Goal: Task Accomplishment & Management: Use online tool/utility

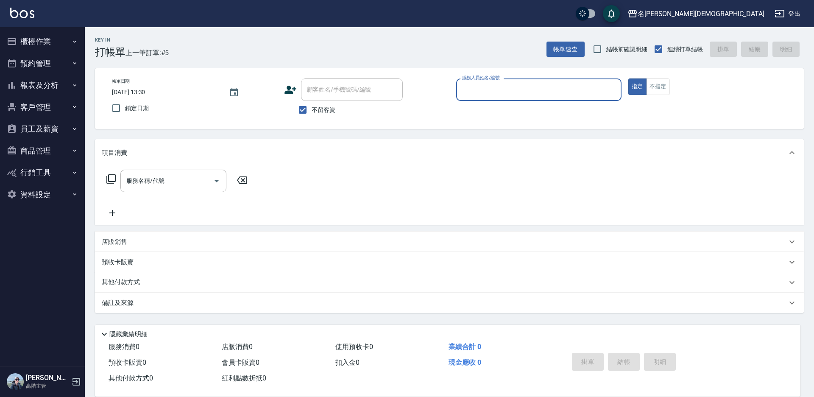
click at [30, 42] on button "櫃檯作業" at bounding box center [42, 42] width 78 height 22
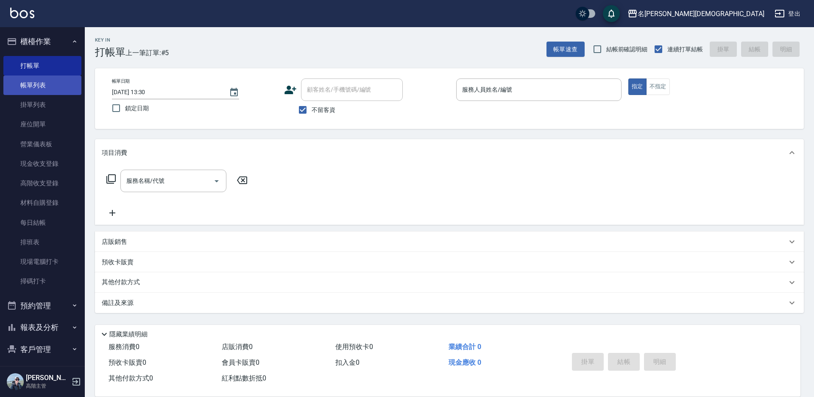
click at [48, 83] on link "帳單列表" at bounding box center [42, 86] width 78 height 20
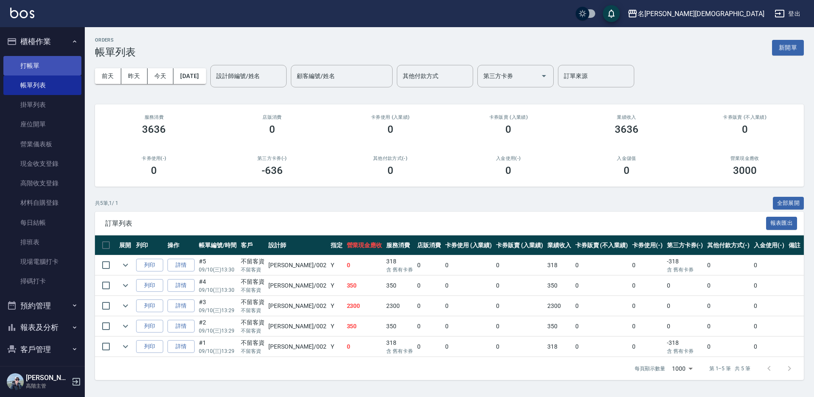
click at [30, 59] on link "打帳單" at bounding box center [42, 66] width 78 height 20
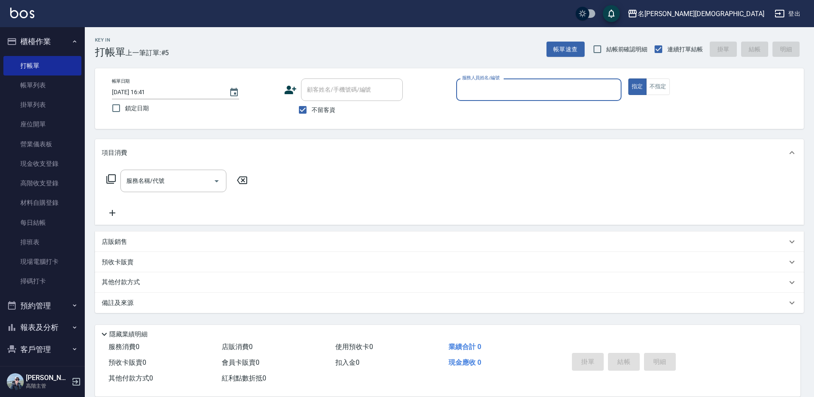
drag, startPoint x: 496, startPoint y: 87, endPoint x: 492, endPoint y: 92, distance: 6.6
click at [495, 88] on input "服務人員姓名/編號" at bounding box center [539, 89] width 158 height 15
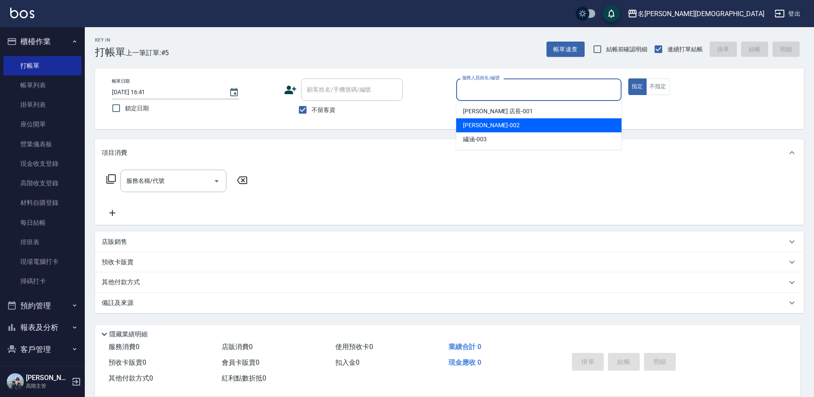
click at [476, 122] on span "香香 -002" at bounding box center [491, 125] width 57 height 9
type input "香香-002"
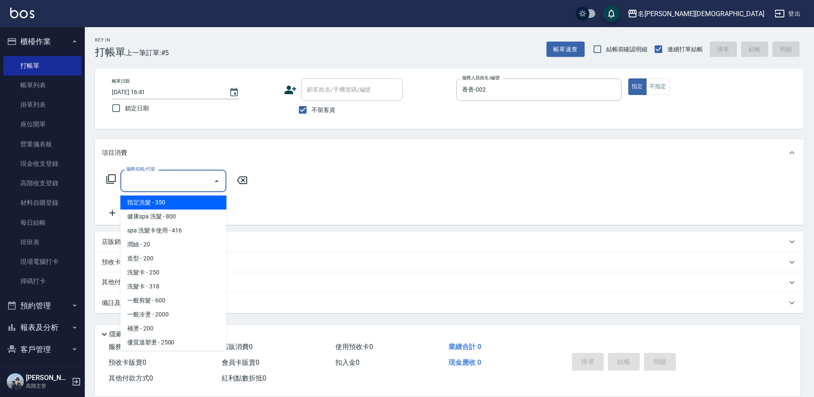
drag, startPoint x: 130, startPoint y: 177, endPoint x: 147, endPoint y: 185, distance: 19.0
click at [132, 178] on input "服務名稱/代號" at bounding box center [167, 180] width 86 height 15
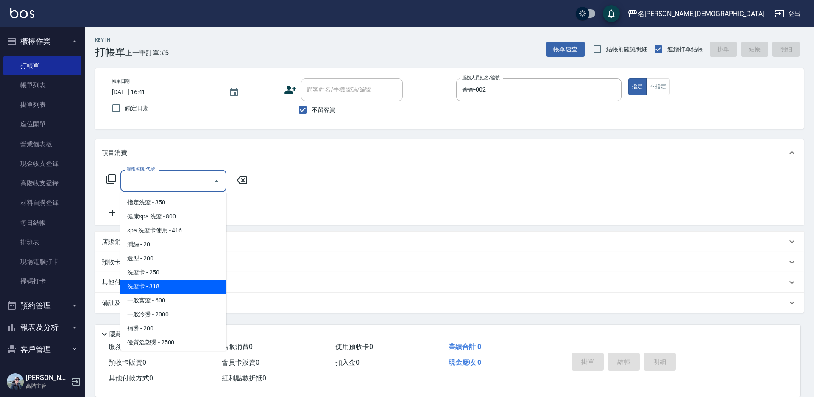
click at [188, 293] on span "洗髮卡 - 318" at bounding box center [173, 287] width 106 height 14
type input "洗髮卡(108)"
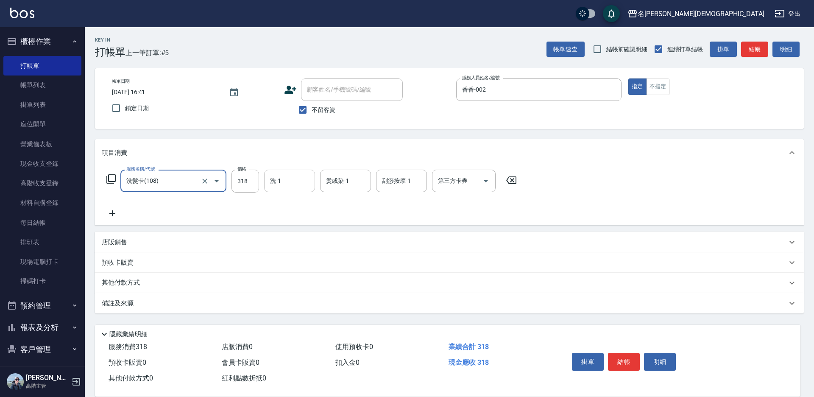
click at [293, 178] on input "洗-1" at bounding box center [289, 180] width 43 height 15
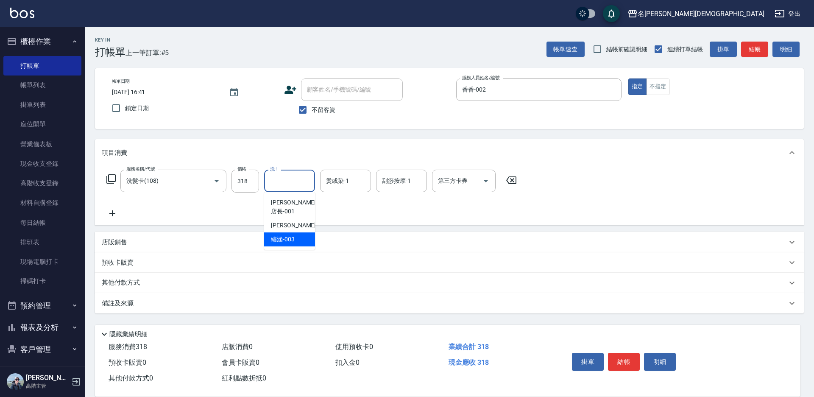
click at [291, 235] on span "繡涵 -003" at bounding box center [283, 239] width 24 height 9
type input "繡涵-003"
click at [484, 183] on icon "Open" at bounding box center [486, 181] width 10 height 10
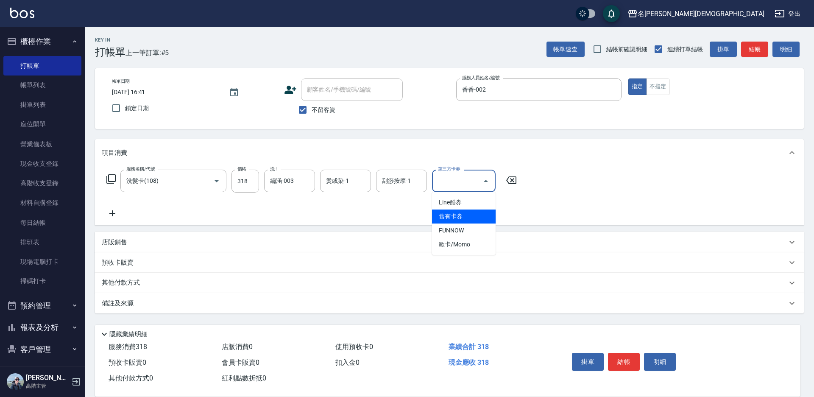
click at [469, 218] on span "舊有卡券" at bounding box center [464, 217] width 64 height 14
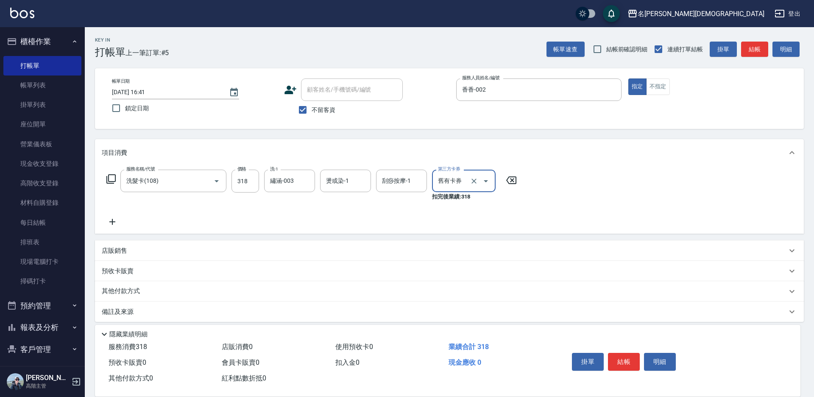
type input "舊有卡券"
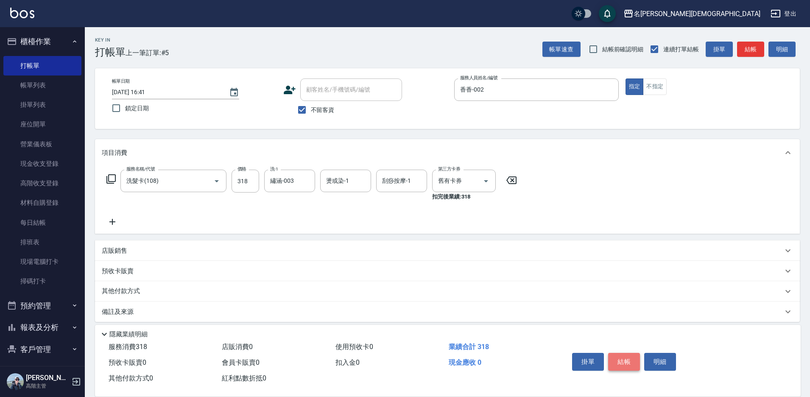
click at [627, 356] on button "結帳" at bounding box center [624, 362] width 32 height 18
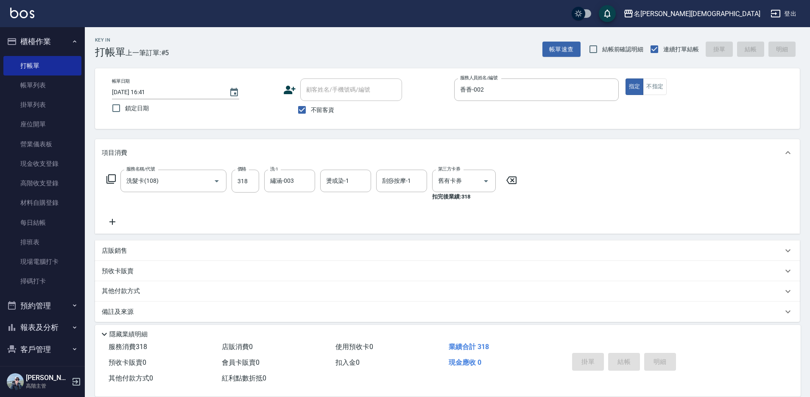
type input "2025/09/10 16:42"
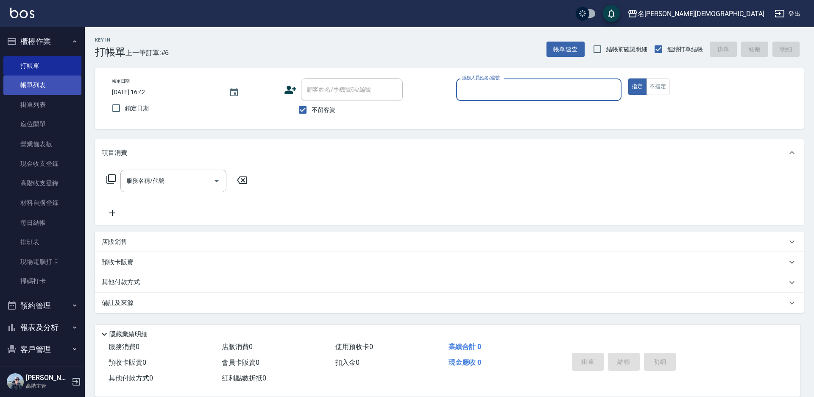
click at [25, 80] on link "帳單列表" at bounding box center [42, 86] width 78 height 20
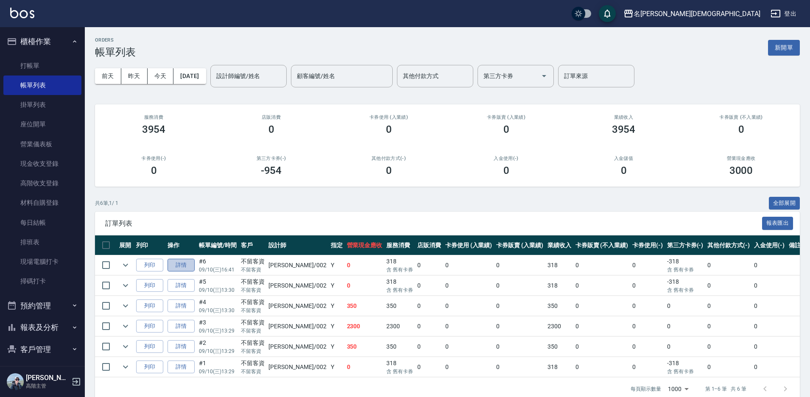
click at [181, 264] on link "詳情" at bounding box center [181, 265] width 27 height 13
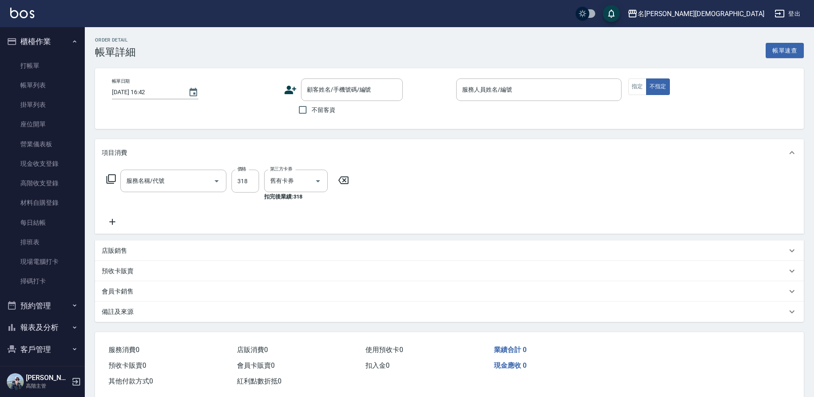
type input "2025/09/10 16:41"
checkbox input "true"
type input "香香-002"
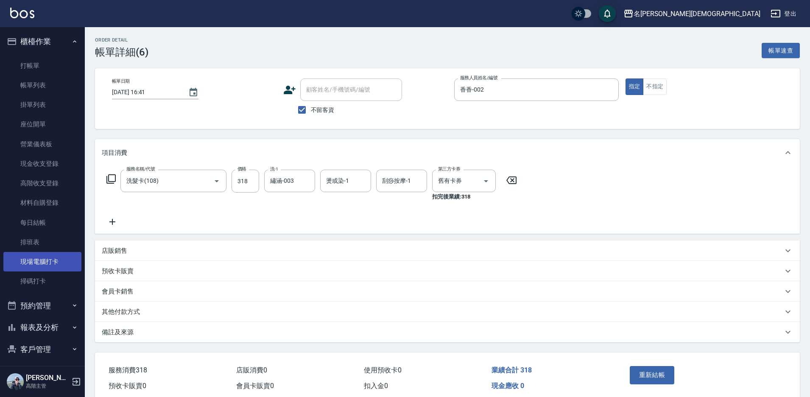
type input "洗髮卡(108)"
click at [110, 222] on icon at bounding box center [112, 222] width 6 height 6
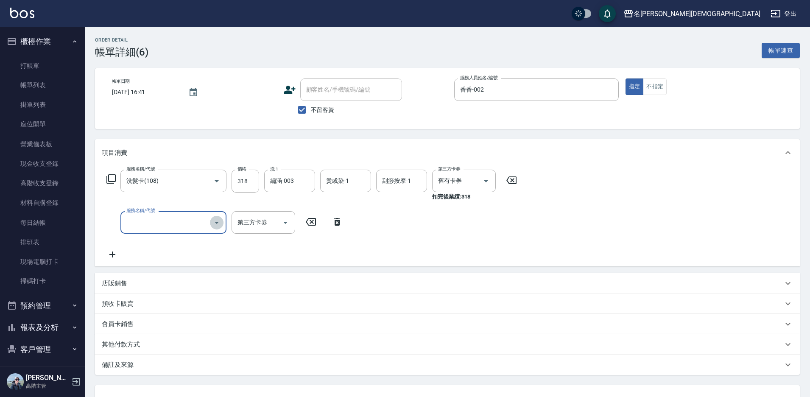
click at [221, 225] on icon "Open" at bounding box center [217, 223] width 10 height 10
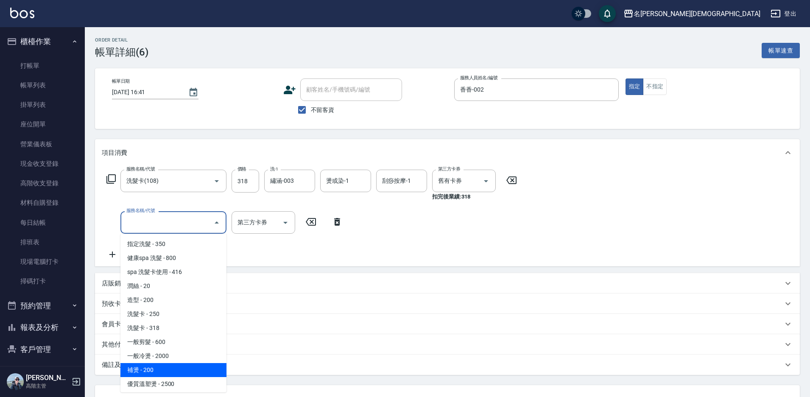
click at [157, 375] on span "補燙 - 200" at bounding box center [173, 370] width 106 height 14
type input "補燙(302)"
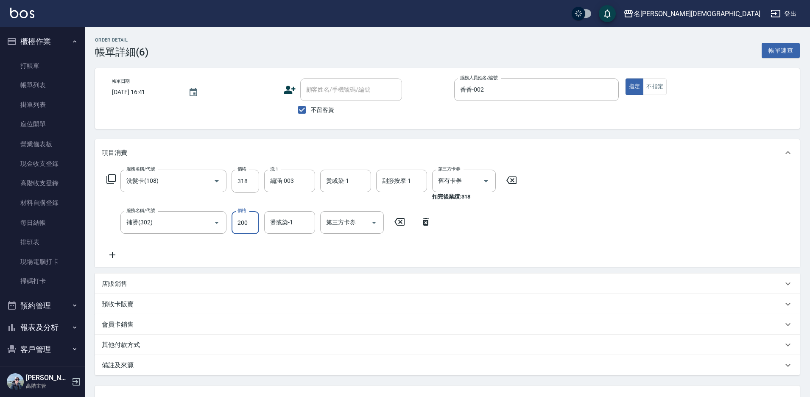
click at [253, 224] on input "200" at bounding box center [246, 222] width 28 height 23
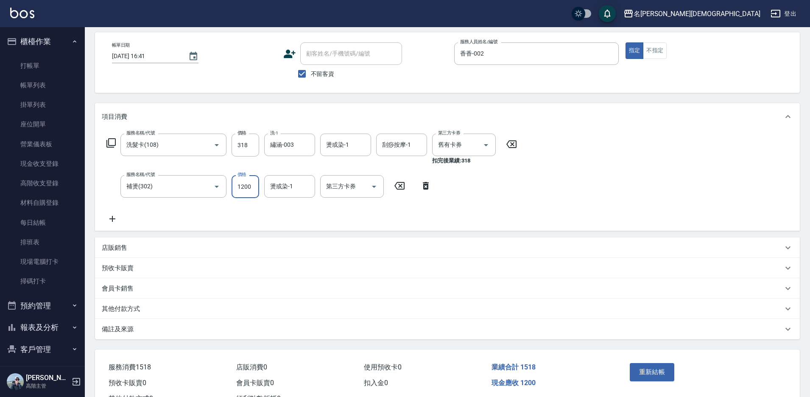
scroll to position [70, 0]
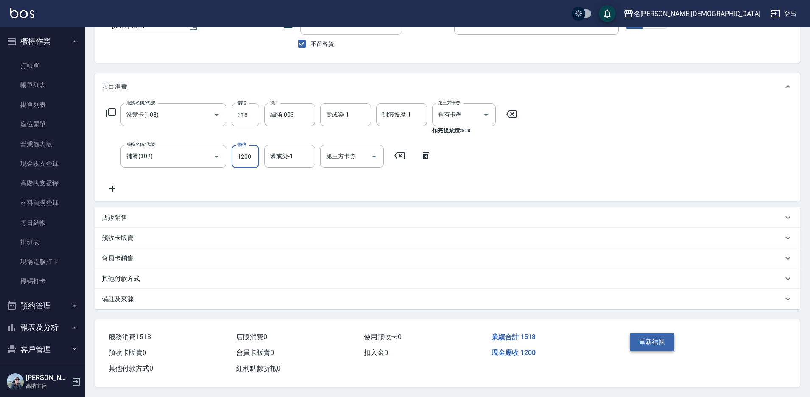
type input "1200"
click at [652, 337] on button "重新結帳" at bounding box center [652, 342] width 45 height 18
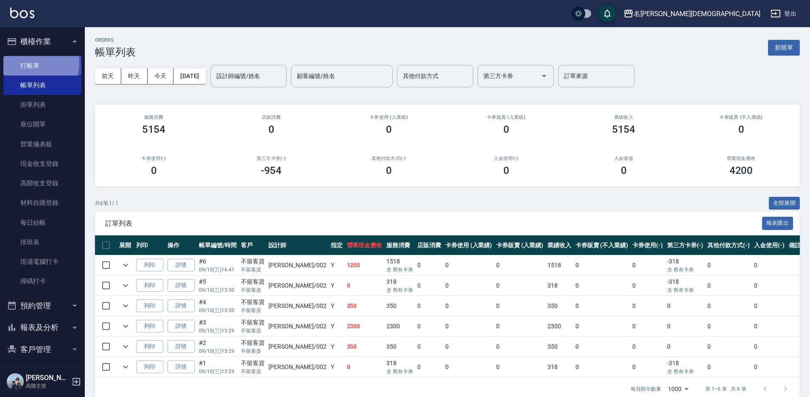
drag, startPoint x: 25, startPoint y: 63, endPoint x: 31, endPoint y: 60, distance: 6.3
click at [26, 63] on link "打帳單" at bounding box center [42, 66] width 78 height 20
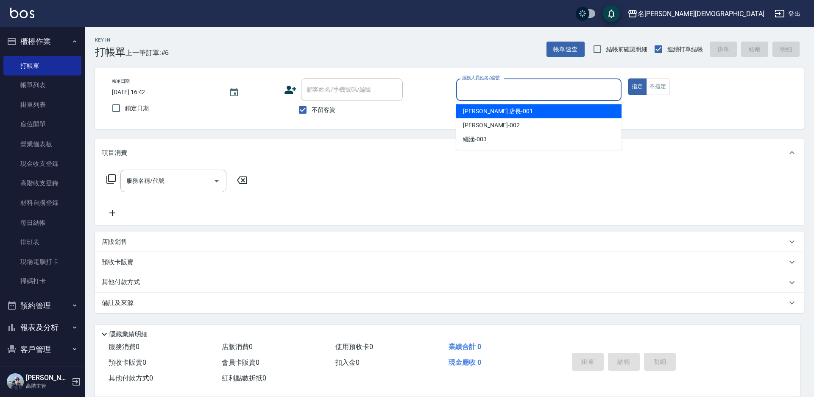
drag, startPoint x: 482, startPoint y: 87, endPoint x: 482, endPoint y: 79, distance: 8.5
click at [482, 86] on input "服務人員姓名/編號" at bounding box center [539, 89] width 158 height 15
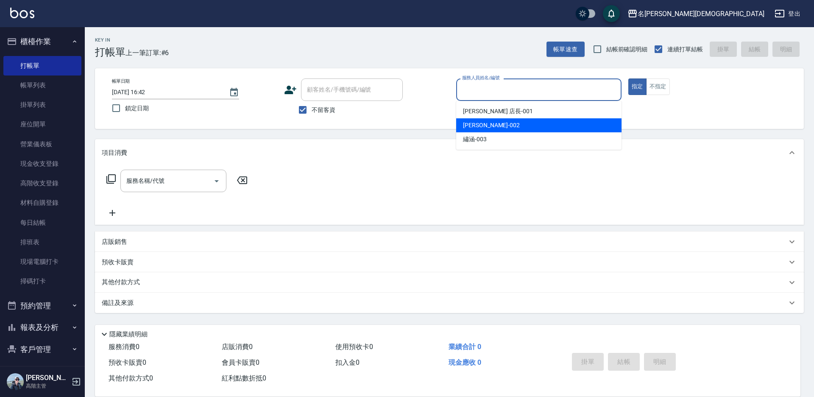
click at [484, 125] on span "香香 -002" at bounding box center [491, 125] width 57 height 9
type input "香香-002"
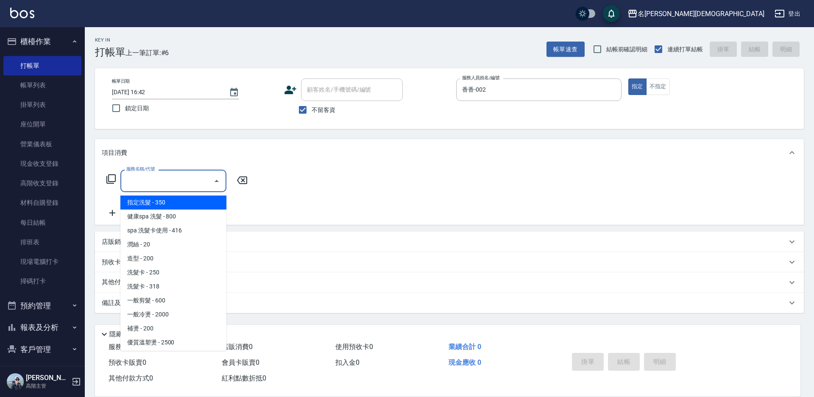
click at [164, 179] on input "服務名稱/代號" at bounding box center [167, 180] width 86 height 15
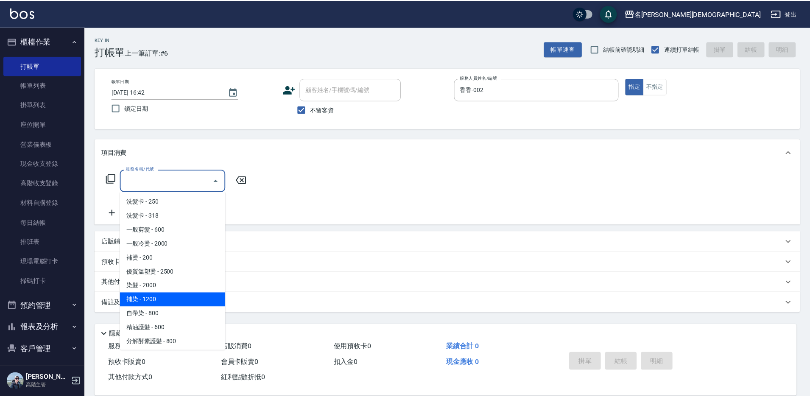
scroll to position [85, 0]
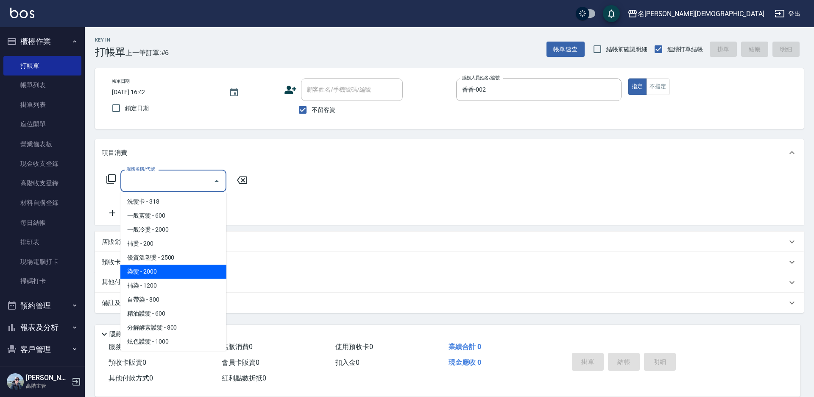
click at [173, 278] on span "染髮 - 2000" at bounding box center [173, 272] width 106 height 14
type input "染髮(401)"
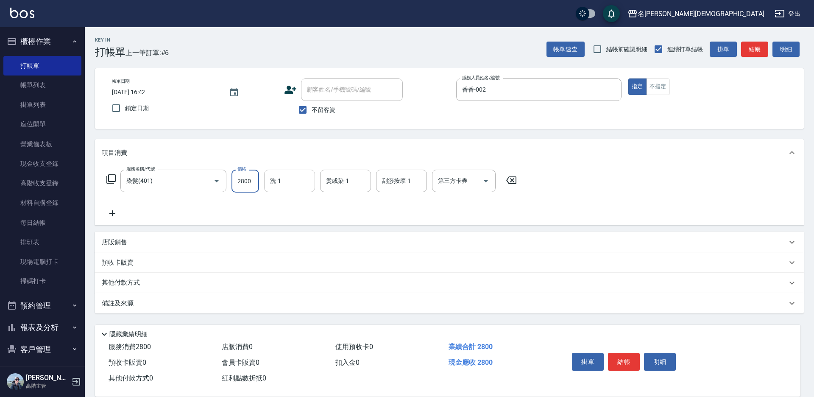
type input "2800"
click at [291, 182] on input "洗-1" at bounding box center [289, 180] width 43 height 15
click at [286, 235] on span "繡涵 -003" at bounding box center [283, 239] width 24 height 9
type input "繡涵-003"
click at [619, 358] on button "結帳" at bounding box center [624, 362] width 32 height 18
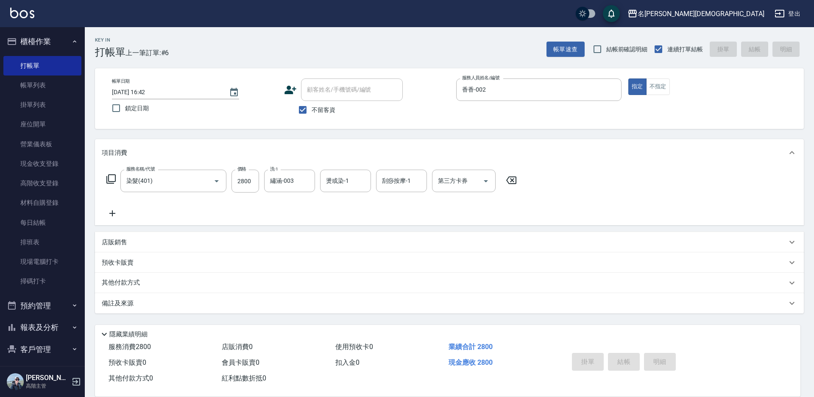
type input "2025/09/10 16:43"
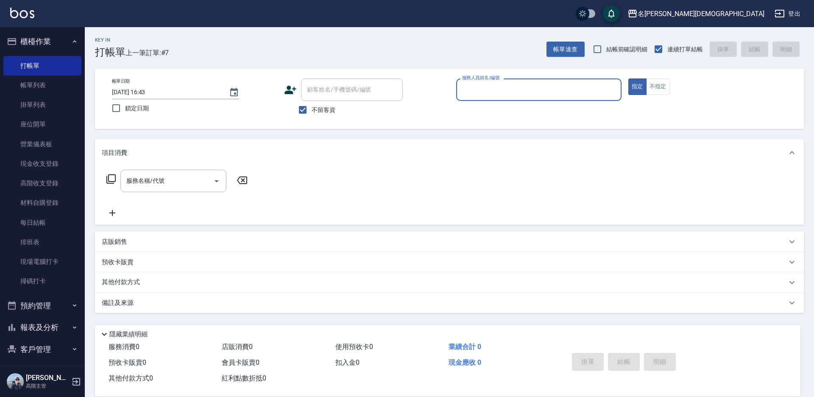
drag, startPoint x: 461, startPoint y: 88, endPoint x: 480, endPoint y: 100, distance: 21.9
click at [469, 93] on input "服務人員姓名/編號" at bounding box center [539, 89] width 158 height 15
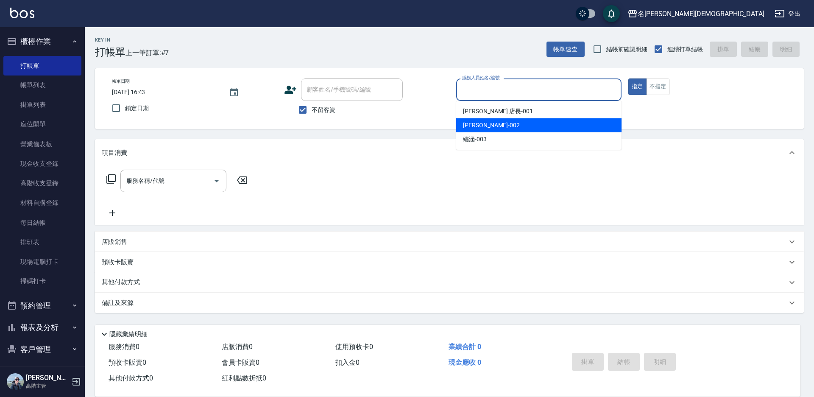
click at [483, 120] on div "香香 -002" at bounding box center [538, 125] width 165 height 14
type input "香香-002"
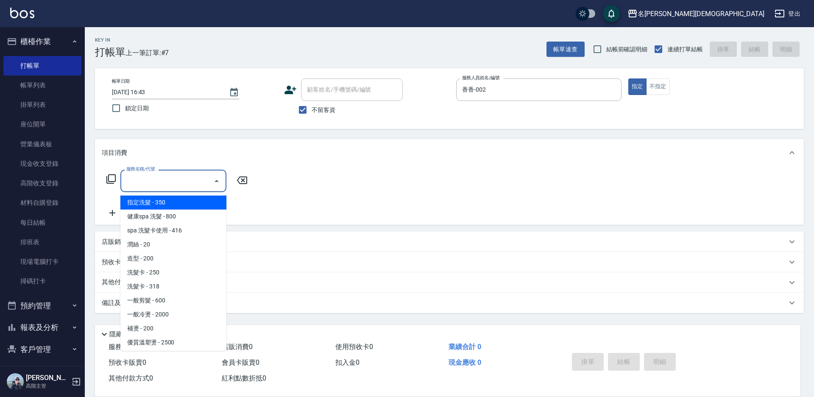
click at [127, 186] on input "服務名稱/代號" at bounding box center [167, 180] width 86 height 15
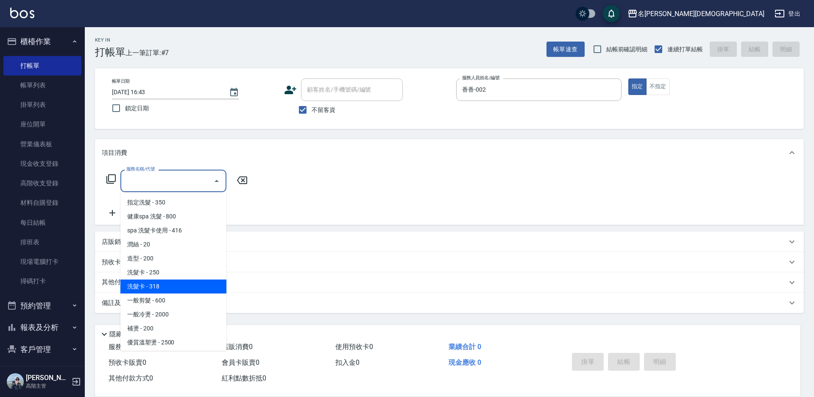
click at [187, 285] on span "洗髮卡 - 318" at bounding box center [173, 287] width 106 height 14
type input "洗髮卡(108)"
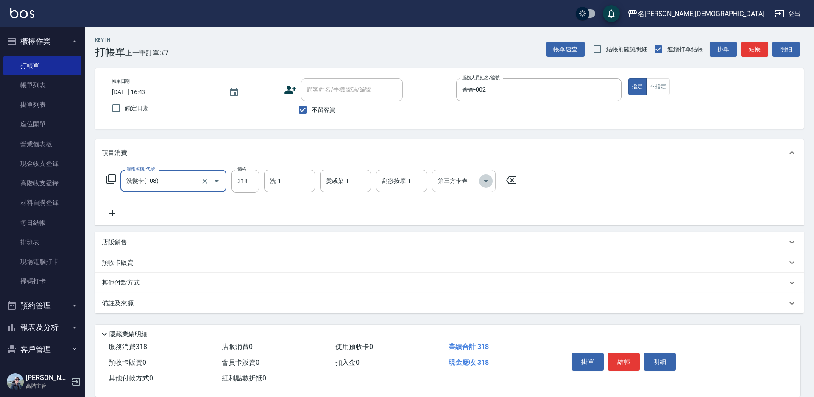
click at [489, 177] on icon "Open" at bounding box center [486, 181] width 10 height 10
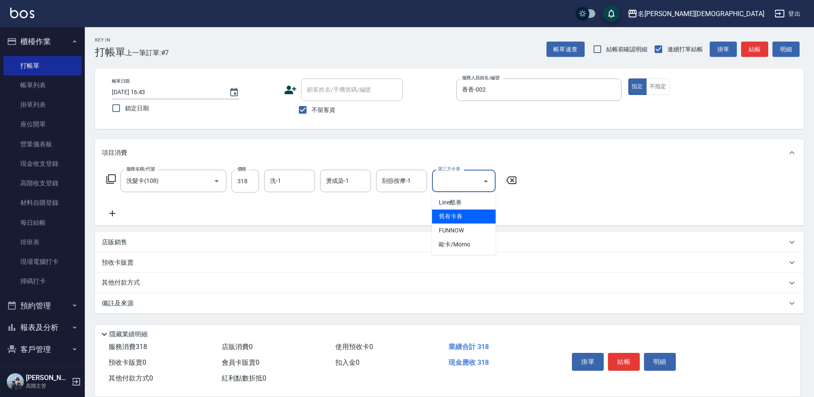
click at [472, 218] on span "舊有卡券" at bounding box center [464, 217] width 64 height 14
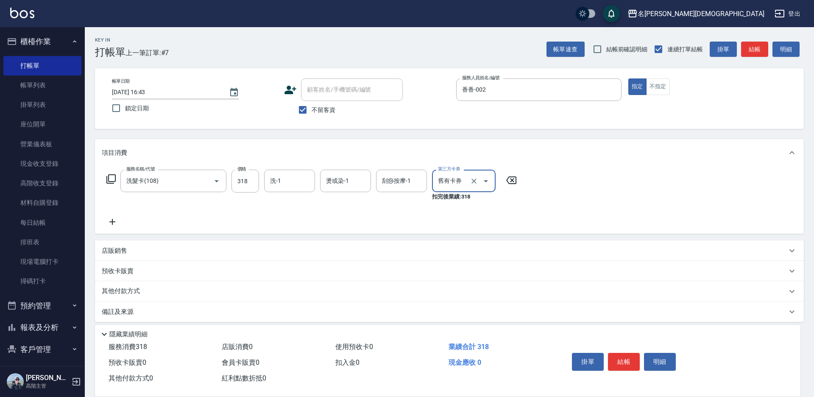
type input "舊有卡券"
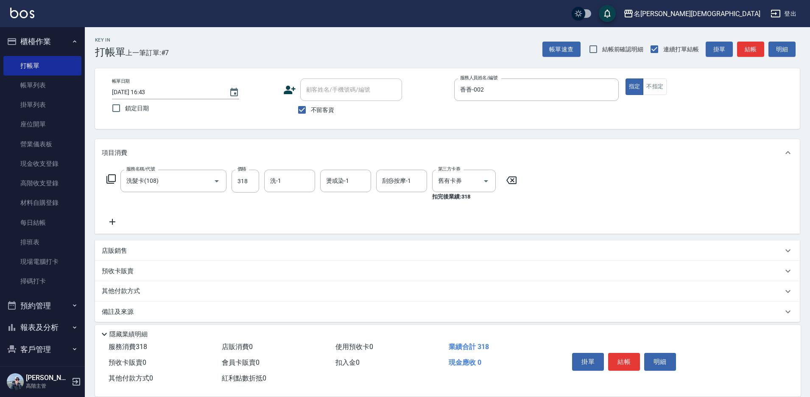
click at [112, 218] on icon at bounding box center [112, 222] width 21 height 10
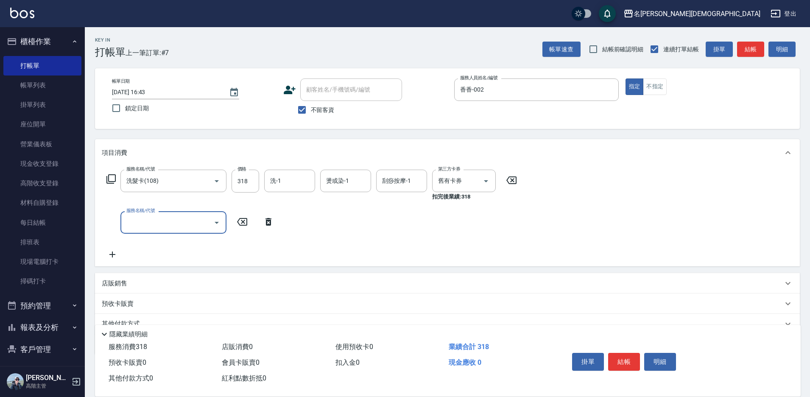
click at [218, 227] on icon "Open" at bounding box center [217, 223] width 10 height 10
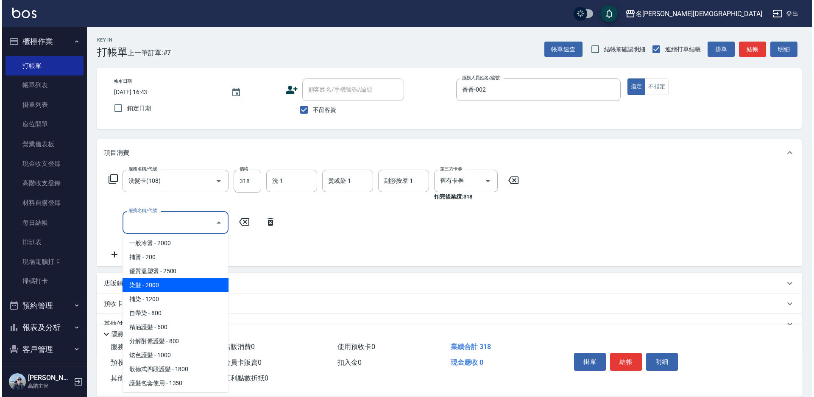
scroll to position [127, 0]
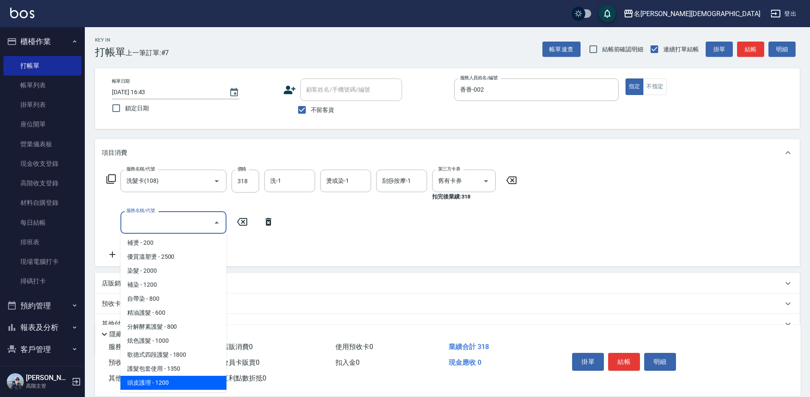
click at [172, 386] on span "頭皮護理 - 1200" at bounding box center [173, 383] width 106 height 14
type input "頭皮護理(603)"
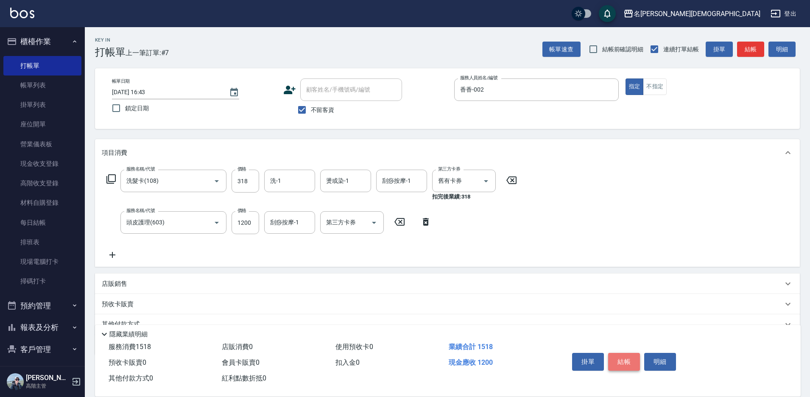
click at [634, 353] on button "結帳" at bounding box center [624, 362] width 32 height 18
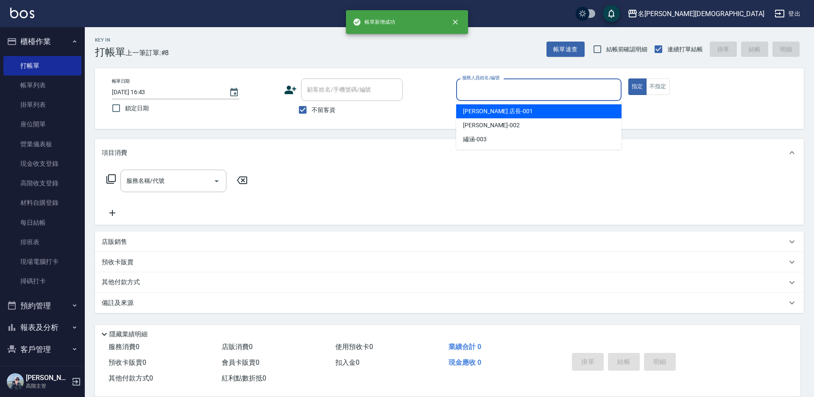
click at [485, 84] on input "服務人員姓名/編號" at bounding box center [539, 89] width 158 height 15
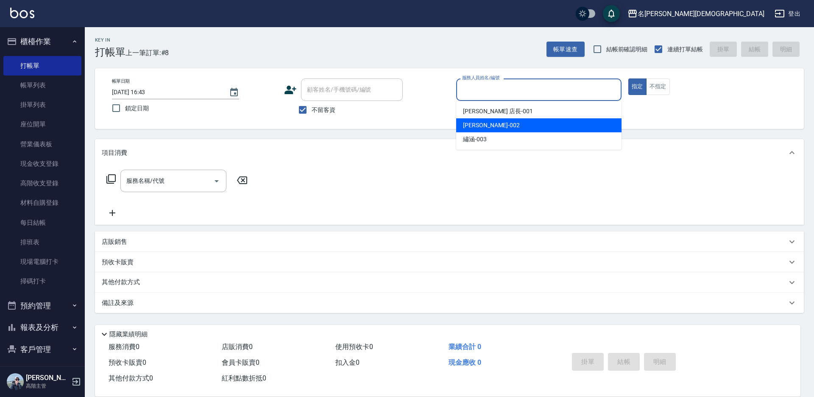
click at [487, 125] on span "香香 -002" at bounding box center [491, 125] width 57 height 9
type input "香香-002"
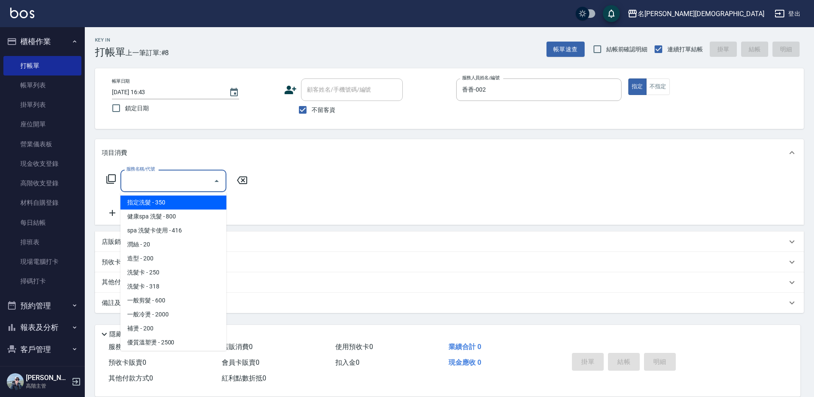
click at [148, 181] on div "服務名稱/代號 服務名稱/代號" at bounding box center [173, 181] width 106 height 22
drag, startPoint x: 178, startPoint y: 207, endPoint x: 205, endPoint y: 212, distance: 28.0
click at [178, 207] on span "指定洗髮 - 350" at bounding box center [173, 203] width 106 height 14
type input "指定洗髮(101)"
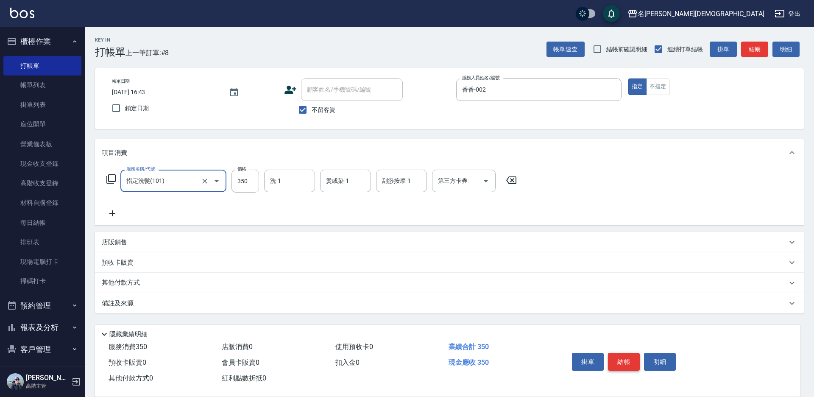
click at [628, 357] on button "結帳" at bounding box center [624, 362] width 32 height 18
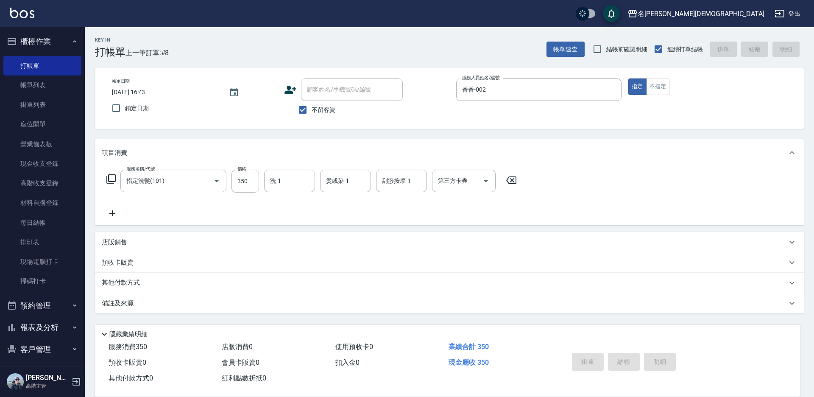
type input "2025/09/10 16:44"
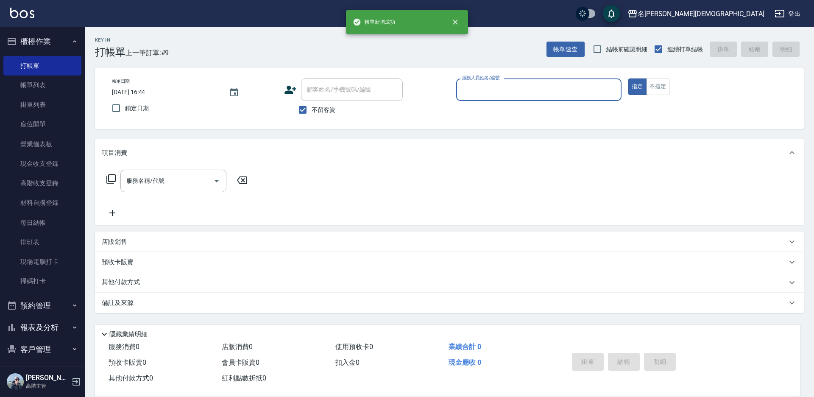
click at [486, 91] on input "服務人員姓名/編號" at bounding box center [539, 89] width 158 height 15
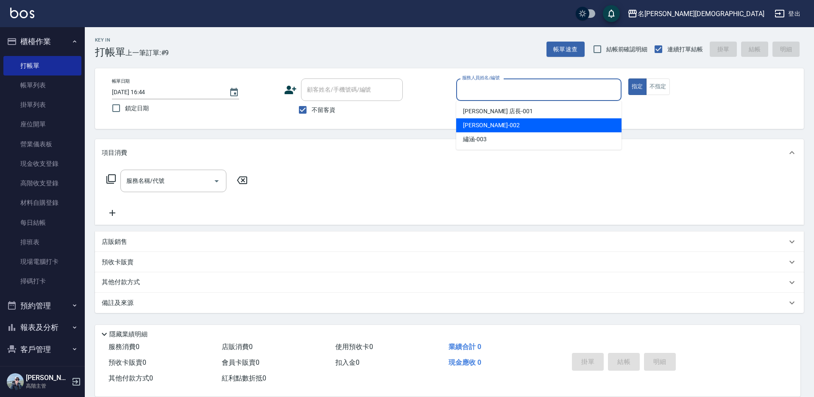
click at [498, 131] on div "香香 -002" at bounding box center [538, 125] width 165 height 14
type input "香香-002"
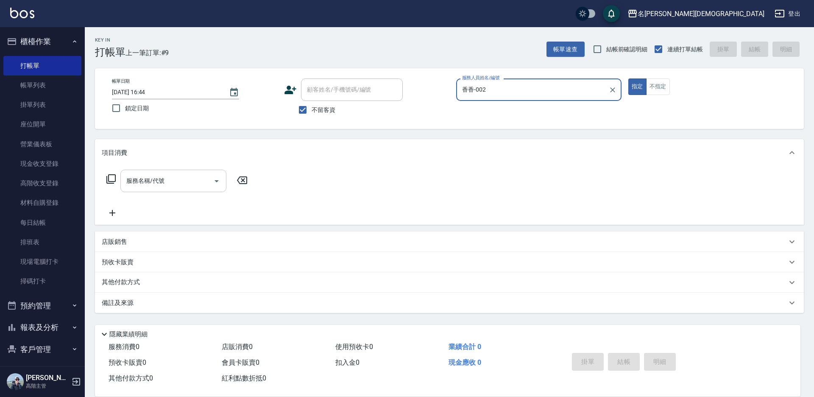
click at [141, 184] on input "服務名稱/代號" at bounding box center [167, 180] width 86 height 15
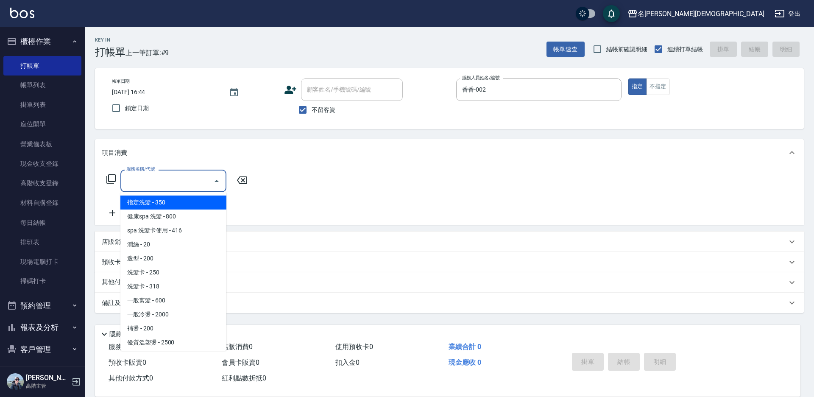
click at [154, 201] on span "指定洗髮 - 350" at bounding box center [173, 203] width 106 height 14
type input "指定洗髮(101)"
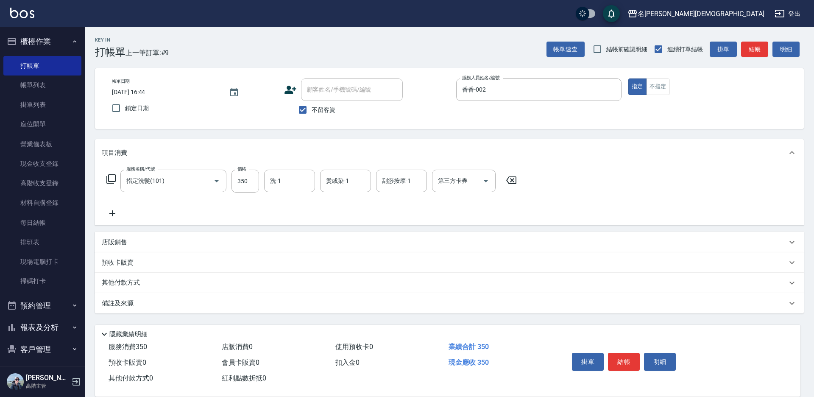
click at [113, 214] on icon at bounding box center [112, 213] width 6 height 6
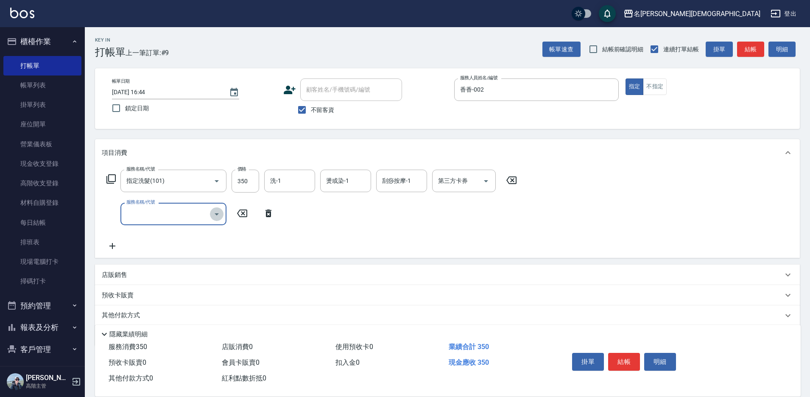
drag, startPoint x: 221, startPoint y: 212, endPoint x: 216, endPoint y: 223, distance: 12.1
click at [221, 212] on icon "Open" at bounding box center [217, 214] width 10 height 10
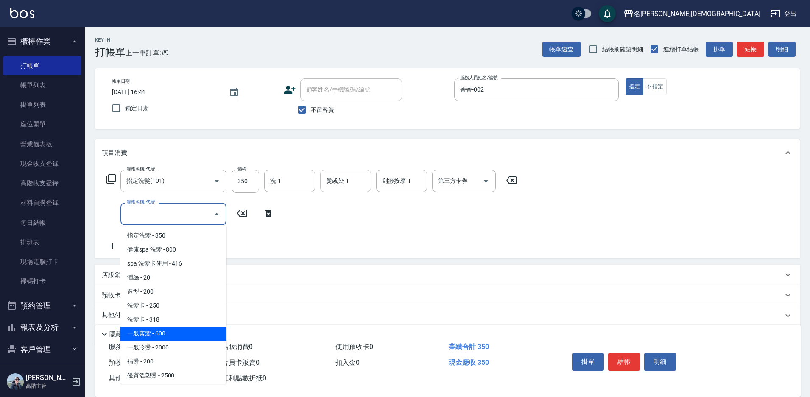
drag, startPoint x: 171, startPoint y: 336, endPoint x: 367, endPoint y: 190, distance: 245.0
click at [172, 335] on span "一般剪髮 - 600" at bounding box center [173, 334] width 106 height 14
type input "一般剪髮(200)"
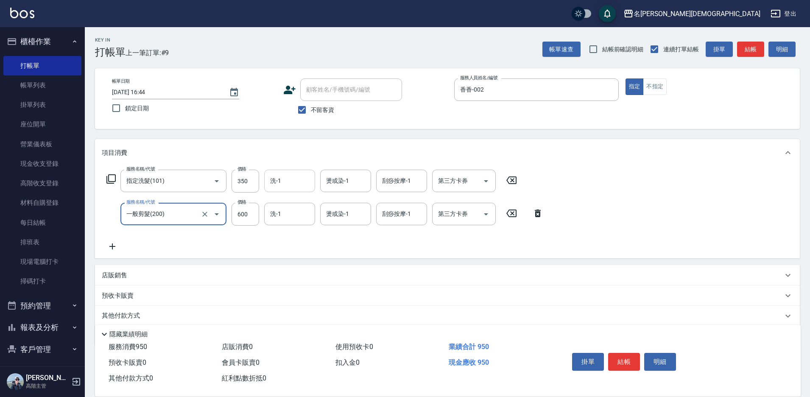
click at [279, 177] on div "洗-1 洗-1" at bounding box center [289, 181] width 51 height 22
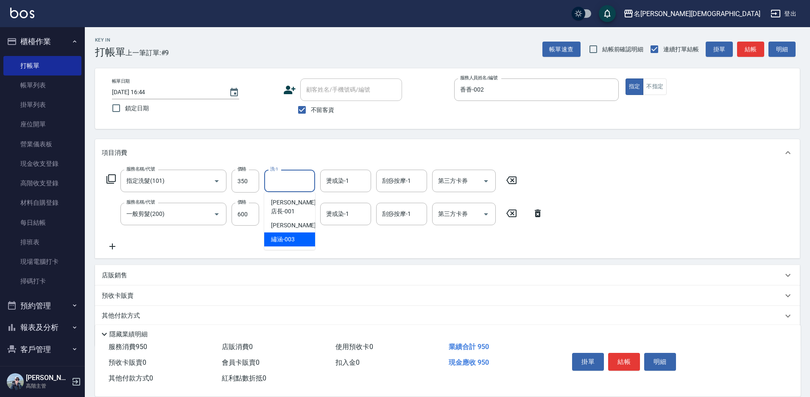
click at [285, 235] on span "繡涵 -003" at bounding box center [283, 239] width 24 height 9
type input "繡涵-003"
click at [632, 355] on button "結帳" at bounding box center [624, 362] width 32 height 18
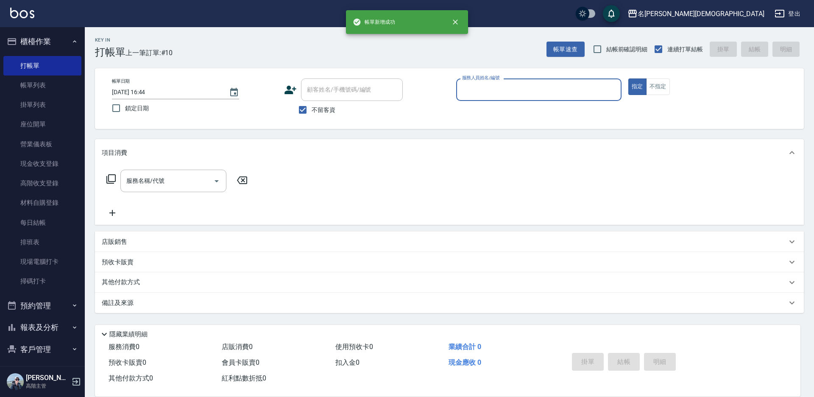
click at [466, 87] on input "服務人員姓名/編號" at bounding box center [539, 89] width 158 height 15
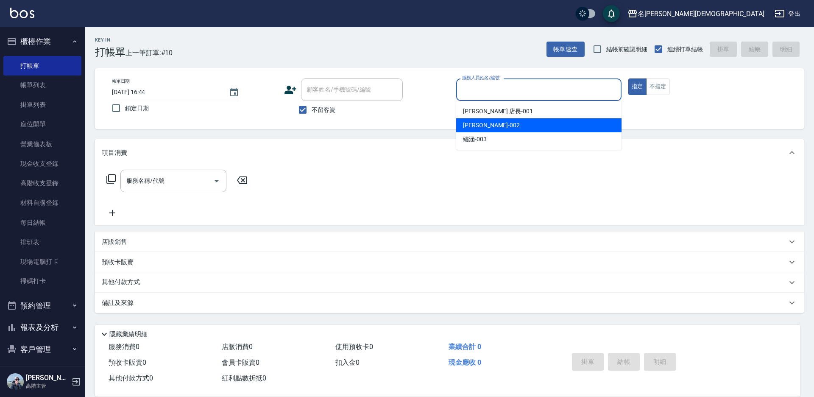
click at [496, 127] on div "香香 -002" at bounding box center [538, 125] width 165 height 14
type input "香香-002"
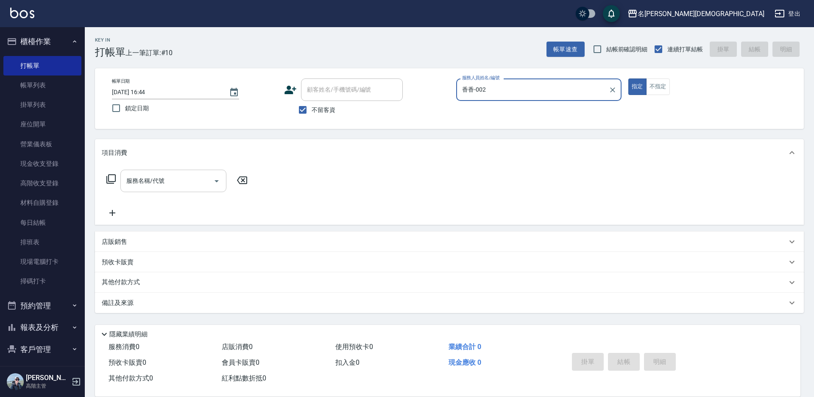
click at [144, 182] on div "服務名稱/代號 服務名稱/代號" at bounding box center [173, 181] width 106 height 22
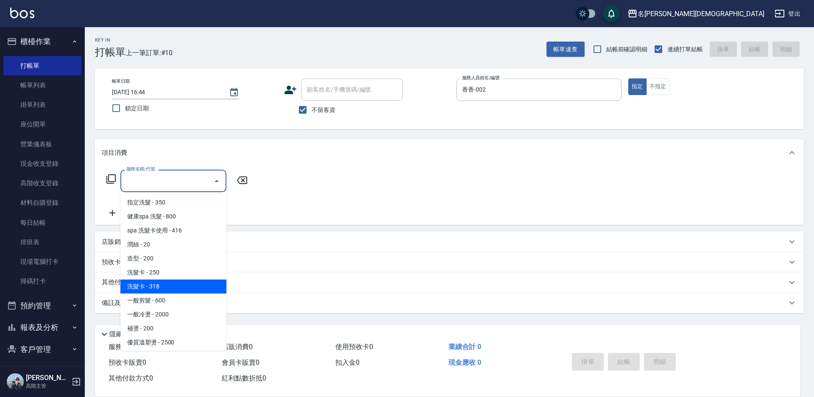
click at [173, 284] on span "洗髮卡 - 318" at bounding box center [173, 287] width 106 height 14
type input "洗髮卡(108)"
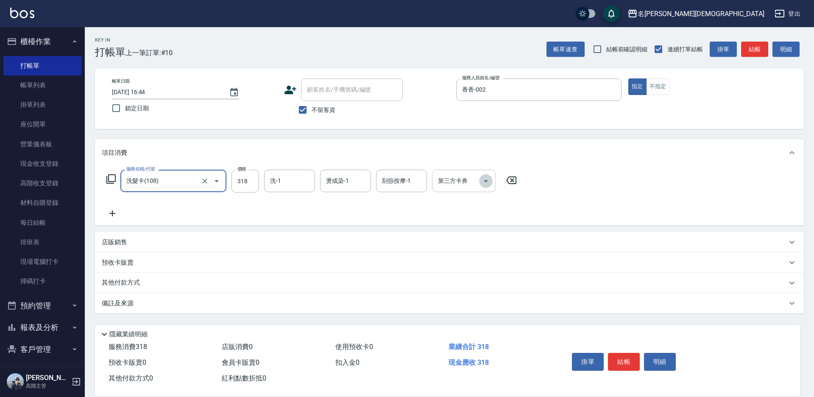
click at [490, 182] on icon "Open" at bounding box center [486, 181] width 10 height 10
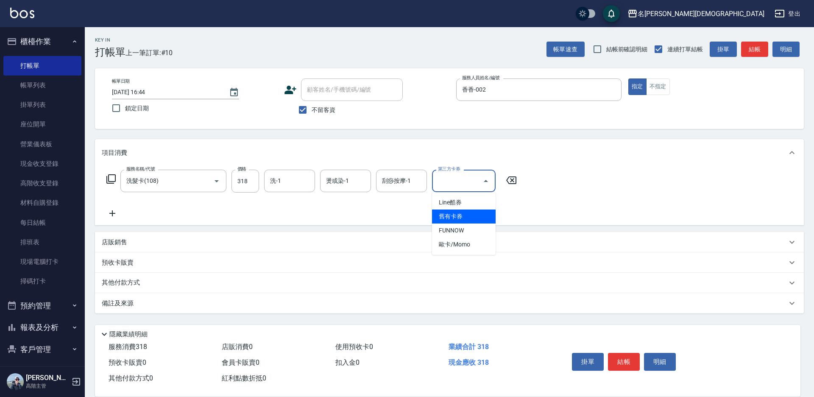
click at [469, 213] on span "舊有卡券" at bounding box center [464, 217] width 64 height 14
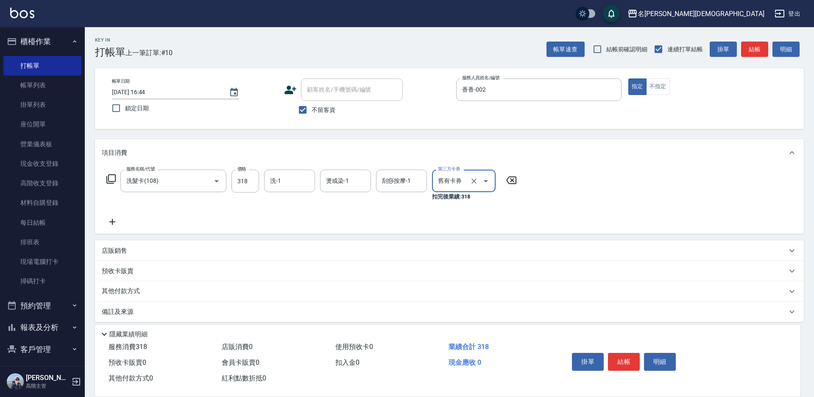
type input "舊有卡券"
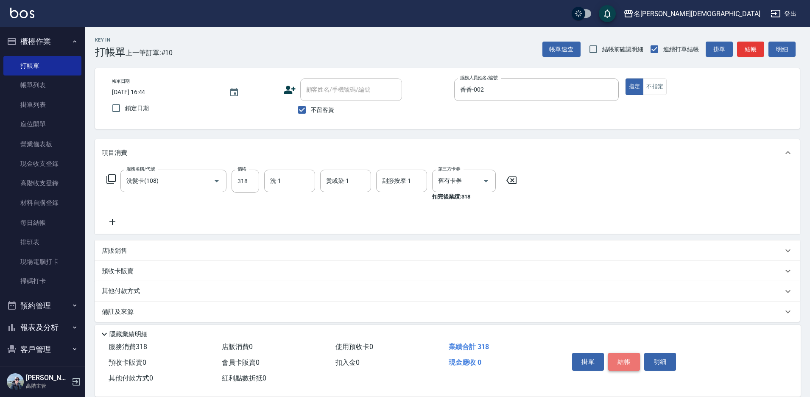
drag, startPoint x: 635, startPoint y: 357, endPoint x: 598, endPoint y: 305, distance: 64.5
click at [635, 357] on button "結帳" at bounding box center [624, 362] width 32 height 18
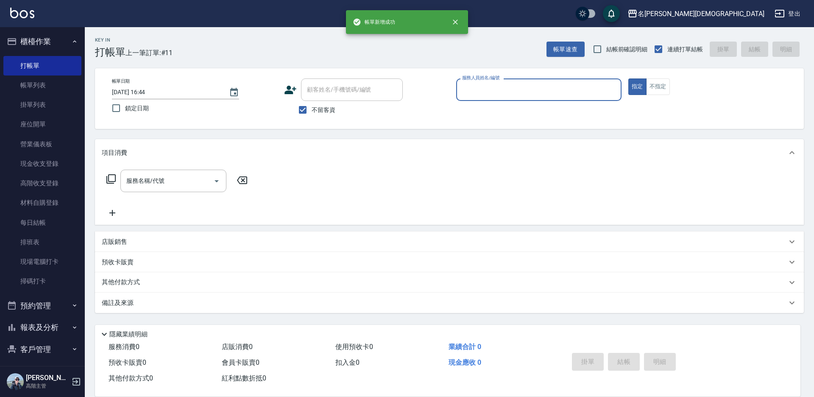
click at [483, 92] on input "服務人員姓名/編號" at bounding box center [539, 89] width 158 height 15
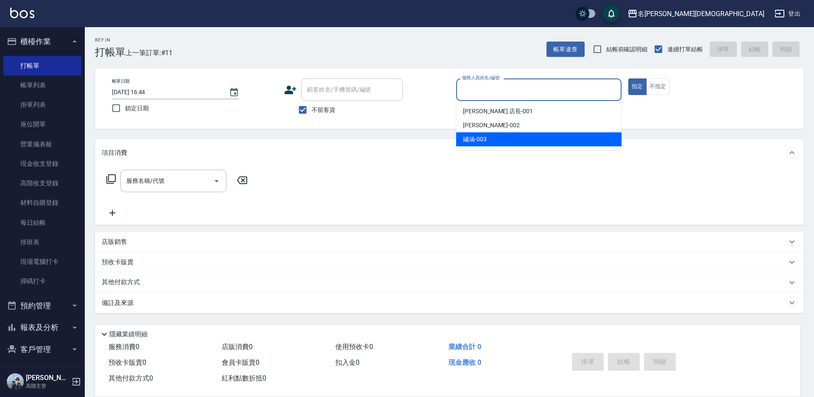
click at [479, 143] on span "繡涵 -003" at bounding box center [475, 139] width 24 height 9
type input "繡涵-003"
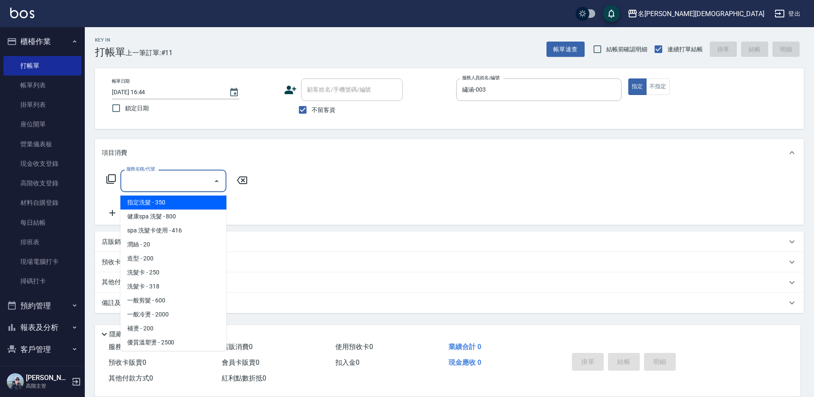
click at [155, 179] on div "服務名稱/代號 服務名稱/代號" at bounding box center [173, 181] width 106 height 22
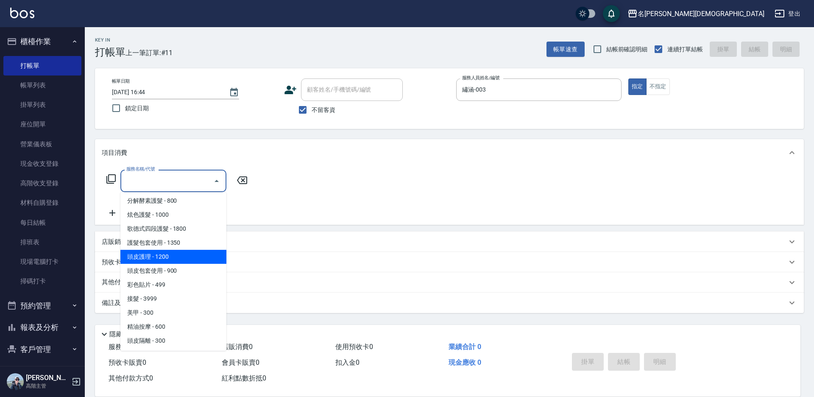
scroll to position [212, 0]
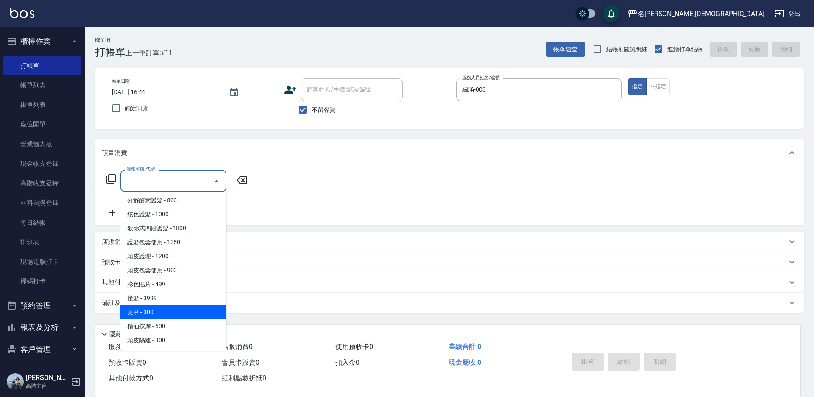
click at [151, 309] on span "美甲 - 300" at bounding box center [173, 312] width 106 height 14
type input "美甲(900)"
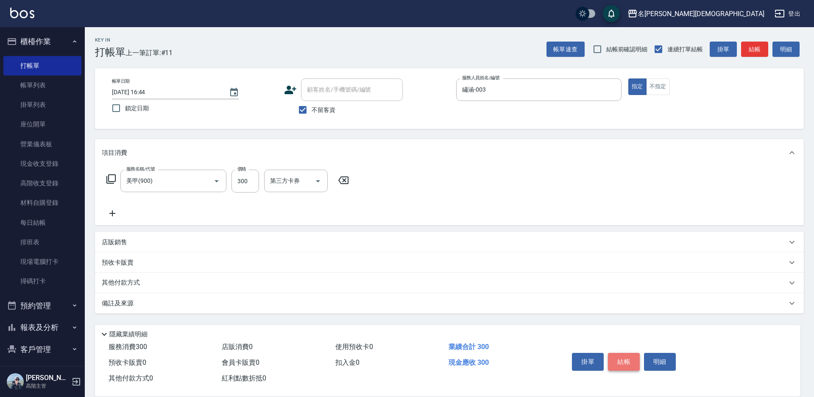
click at [615, 355] on button "結帳" at bounding box center [624, 362] width 32 height 18
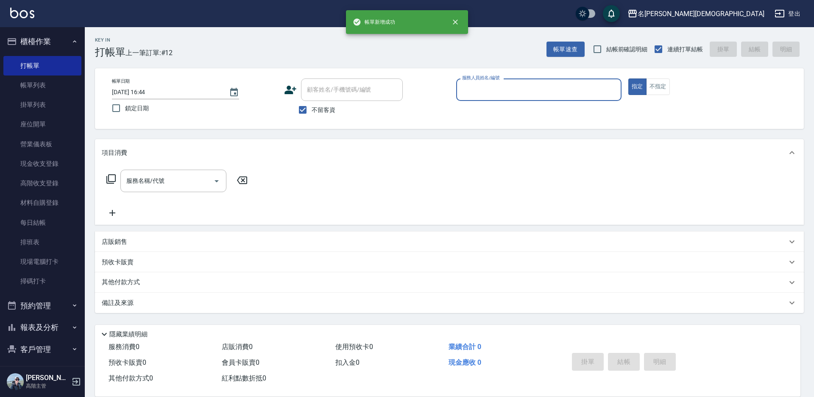
click at [495, 91] on input "服務人員姓名/編號" at bounding box center [539, 89] width 158 height 15
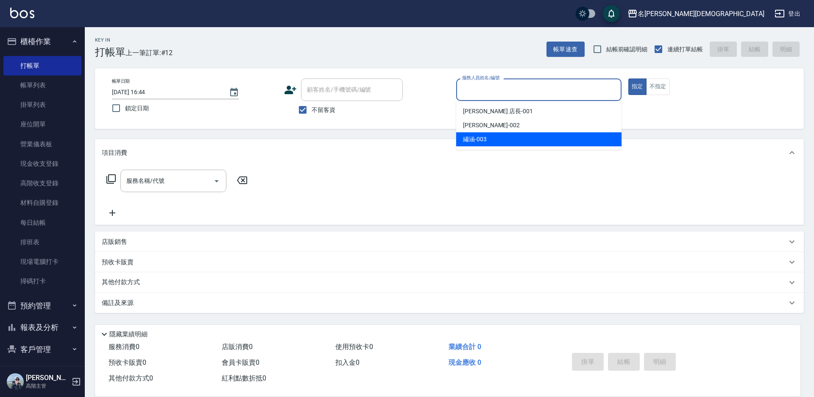
click at [499, 139] on div "繡涵 -003" at bounding box center [538, 139] width 165 height 14
type input "繡涵-003"
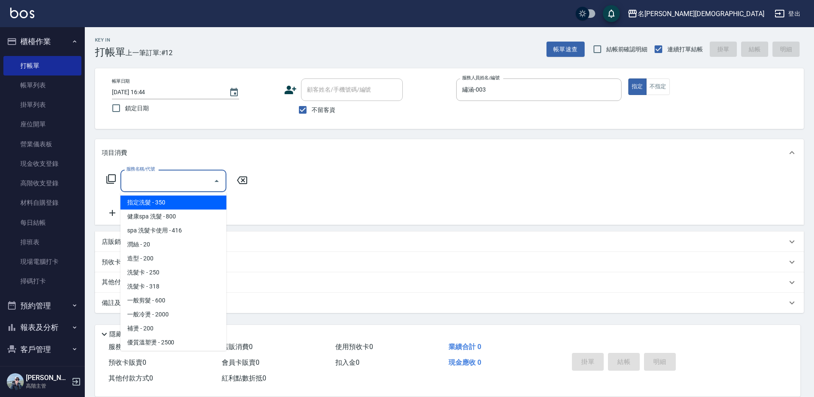
click at [159, 182] on input "服務名稱/代號" at bounding box center [167, 180] width 86 height 15
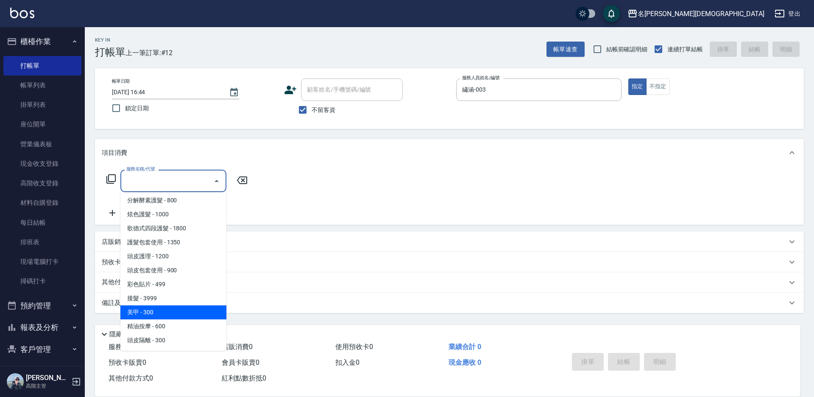
click at [182, 315] on span "美甲 - 300" at bounding box center [173, 312] width 106 height 14
type input "美甲(900)"
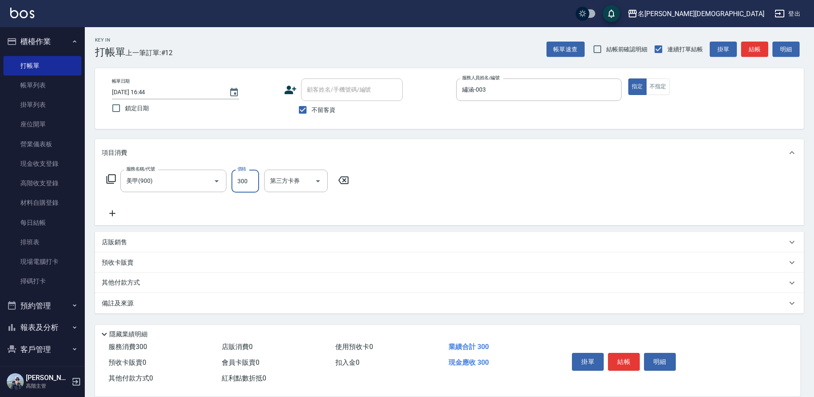
click at [252, 176] on input "300" at bounding box center [246, 181] width 28 height 23
type input "800"
click at [624, 355] on button "結帳" at bounding box center [624, 362] width 32 height 18
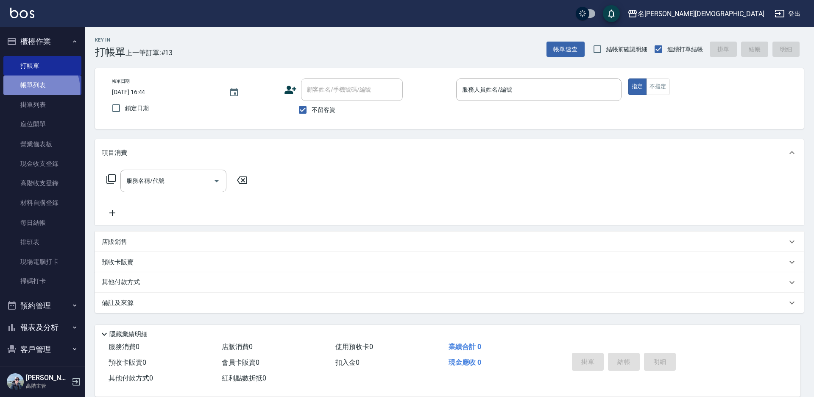
click at [38, 89] on link "帳單列表" at bounding box center [42, 86] width 78 height 20
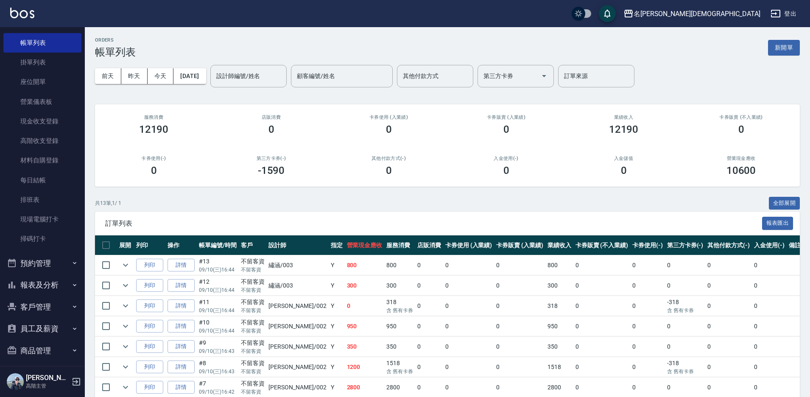
click at [330, 167] on div "第三方卡券(-) -1590" at bounding box center [271, 165] width 117 height 41
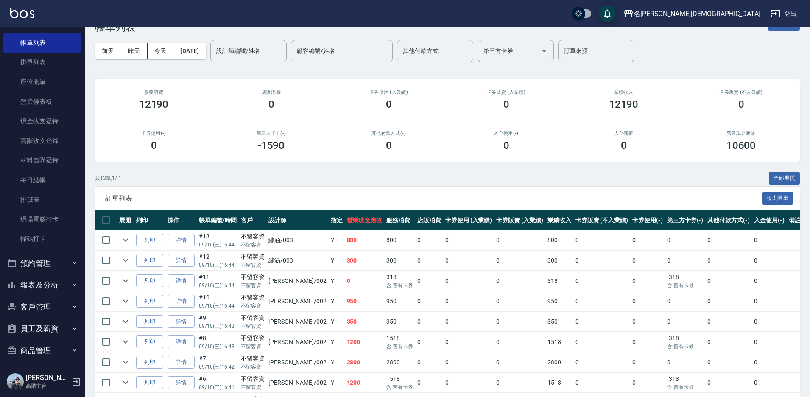
scroll to position [42, 0]
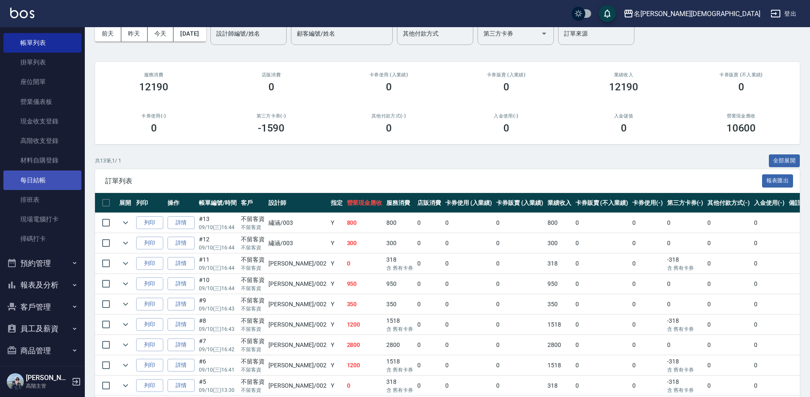
click at [41, 182] on link "每日結帳" at bounding box center [42, 181] width 78 height 20
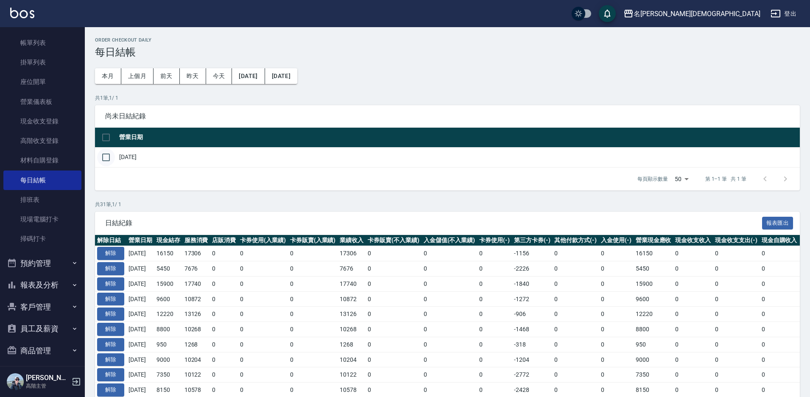
click at [106, 159] on input "checkbox" at bounding box center [106, 157] width 18 height 18
checkbox input "true"
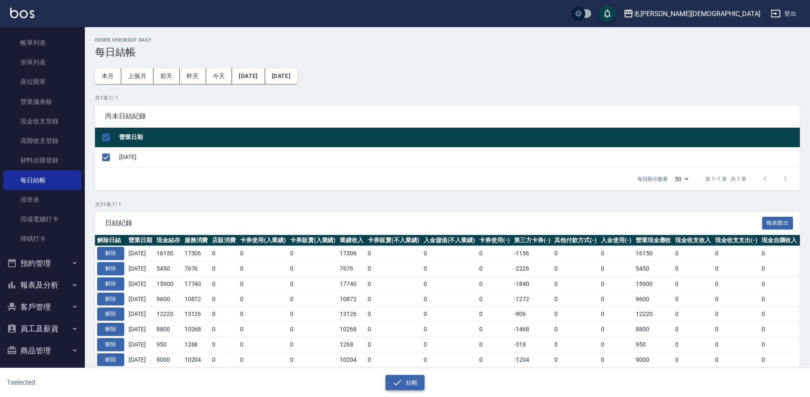
click at [403, 383] on button "結帳" at bounding box center [405, 383] width 39 height 16
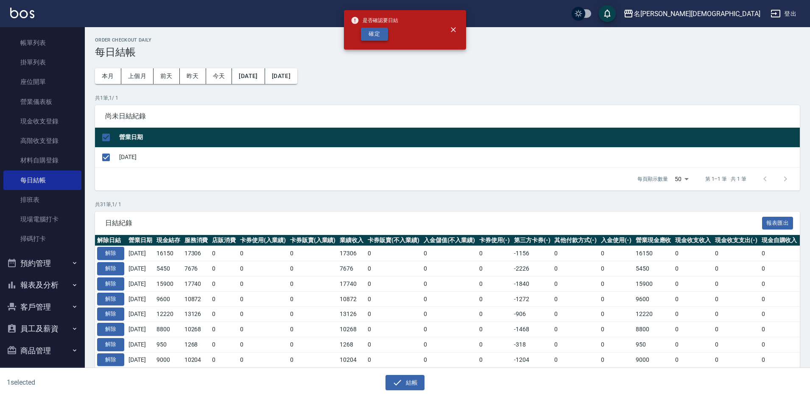
drag, startPoint x: 367, startPoint y: 23, endPoint x: 374, endPoint y: 33, distance: 12.2
click at [367, 24] on span "是否確認要日結" at bounding box center [375, 20] width 48 height 8
click at [374, 33] on button "確定" at bounding box center [374, 34] width 27 height 13
checkbox input "false"
